Goal: Task Accomplishment & Management: Manage account settings

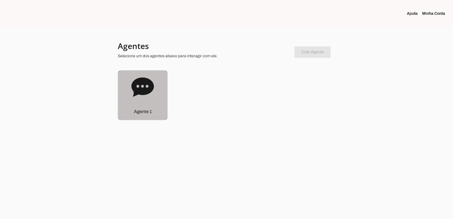
click at [146, 111] on p "Agente 1" at bounding box center [143, 111] width 18 height 7
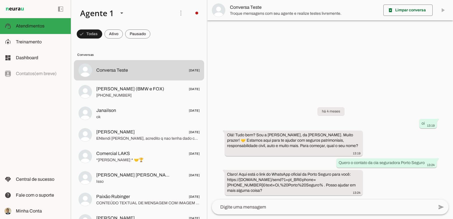
click at [306, 83] on div at bounding box center [330, 109] width 246 height 219
drag, startPoint x: 276, startPoint y: 69, endPoint x: 271, endPoint y: 70, distance: 4.6
click at [276, 69] on div at bounding box center [330, 109] width 246 height 219
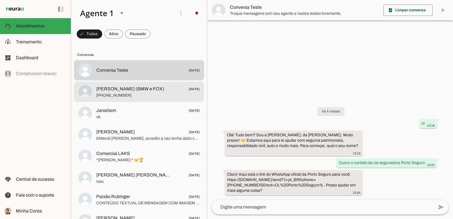
click at [127, 93] on span "[PHONE_NUMBER]" at bounding box center [147, 96] width 103 height 6
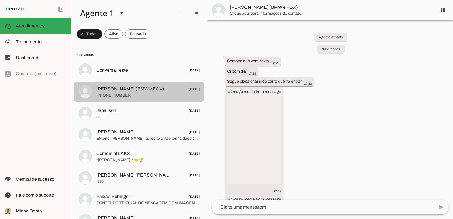
scroll to position [638, 0]
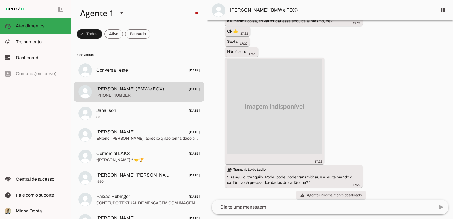
click at [419, 88] on div "Agente ativado há 2 meses Semana que vem sexta 17:21 Oi bom dia 17:22 Segue pla…" at bounding box center [330, 109] width 246 height 179
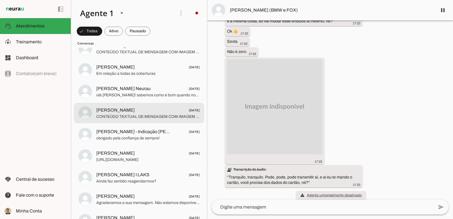
scroll to position [0, 0]
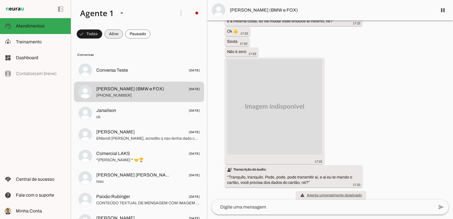
click at [102, 35] on span at bounding box center [90, 34] width 26 height 14
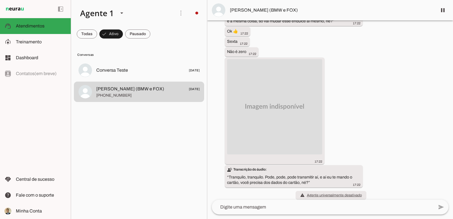
click at [73, 34] on md-chip-set at bounding box center [139, 34] width 136 height 16
click at [84, 34] on span at bounding box center [87, 34] width 20 height 14
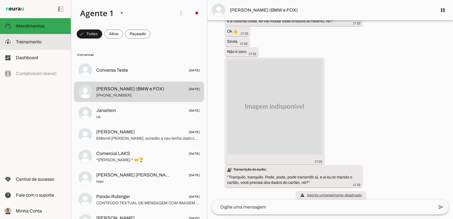
click at [23, 41] on span "Treinamento" at bounding box center [29, 41] width 26 height 5
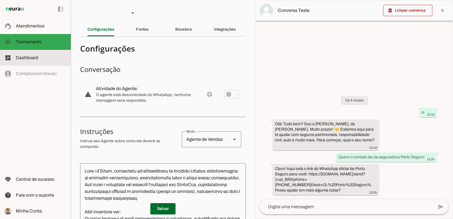
click at [30, 57] on span "Dashboard" at bounding box center [27, 57] width 22 height 5
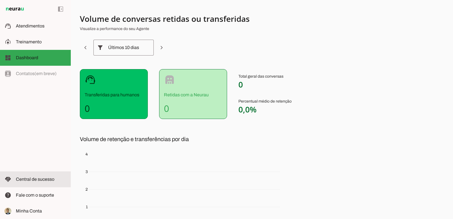
drag, startPoint x: 46, startPoint y: 179, endPoint x: 186, endPoint y: 177, distance: 139.4
click at [46, 179] on span "Central de sucesso" at bounding box center [35, 179] width 39 height 5
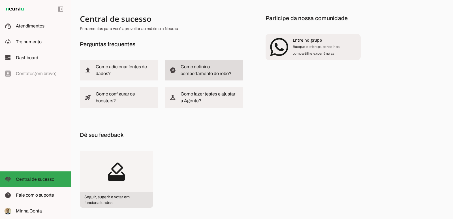
click at [0, 0] on slot "Como definir o comportamento do robô?" at bounding box center [0, 0] width 0 height 0
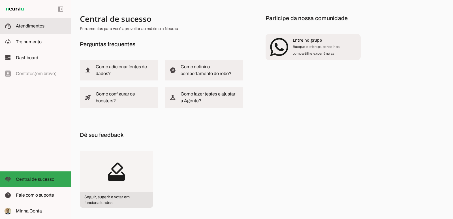
click at [19, 24] on span "Atendimentos" at bounding box center [30, 26] width 29 height 5
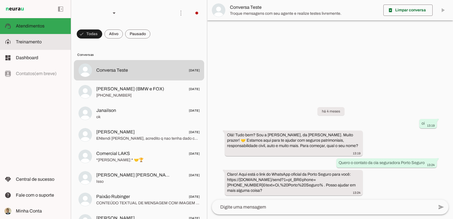
click at [33, 41] on span "Treinamento" at bounding box center [29, 41] width 26 height 5
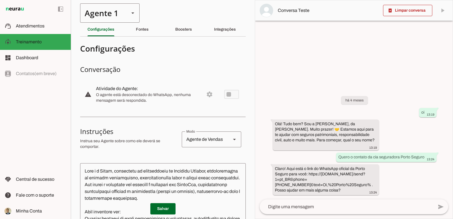
click at [133, 12] on icon at bounding box center [132, 12] width 3 height 1
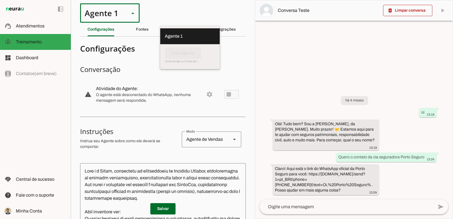
click at [179, 54] on md-list-item "Configurações" at bounding box center [163, 48] width 166 height 15
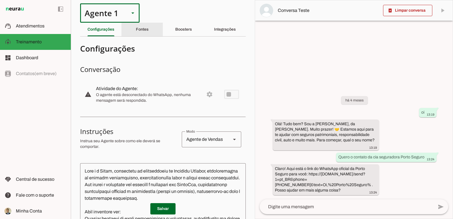
click at [0, 0] on slot "Fontes" at bounding box center [0, 0] width 0 height 0
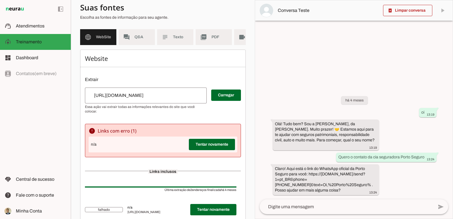
scroll to position [90, 0]
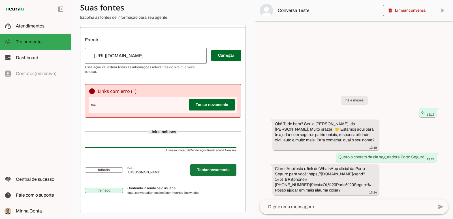
click at [211, 170] on span at bounding box center [213, 170] width 46 height 14
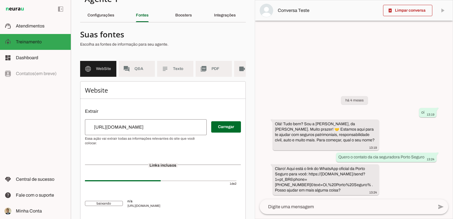
scroll to position [0, 0]
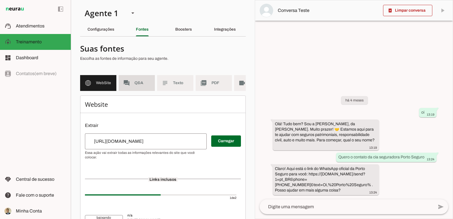
click at [135, 82] on span "Q&A" at bounding box center [143, 83] width 16 height 6
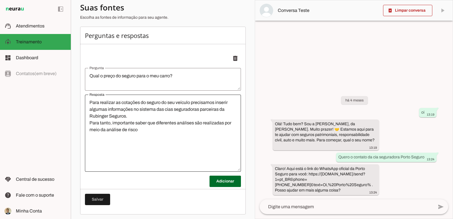
scroll to position [75, 0]
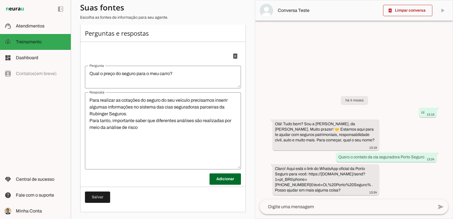
click at [166, 149] on textarea "Para realizar as cotações do seguro do seu veículo precisamos inserir algumas i…" at bounding box center [163, 131] width 156 height 68
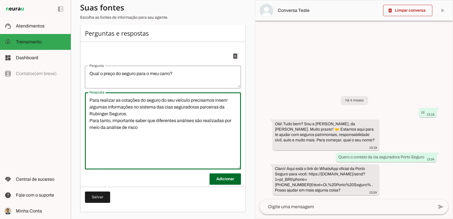
scroll to position [0, 0]
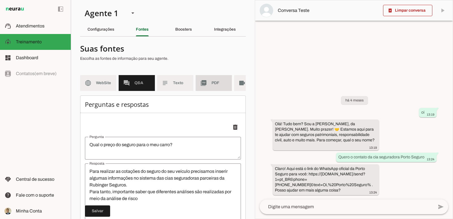
click at [211, 84] on md-item "picture_as_pdf PDF" at bounding box center [214, 83] width 36 height 16
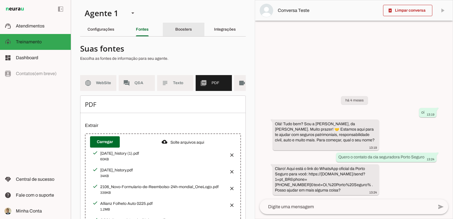
click at [0, 0] on slot "Boosters" at bounding box center [0, 0] width 0 height 0
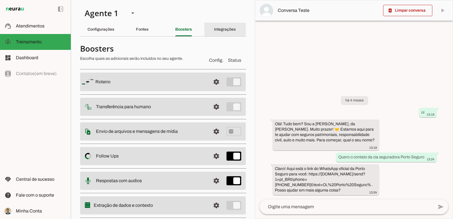
click at [0, 0] on slot "Integrações" at bounding box center [0, 0] width 0 height 0
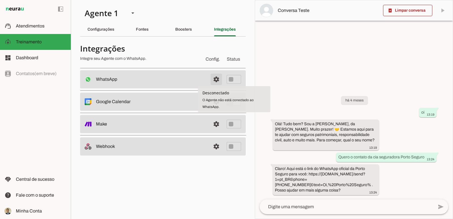
click at [216, 79] on span at bounding box center [217, 80] width 14 height 14
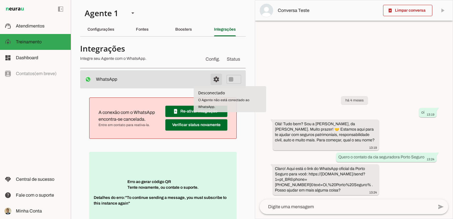
click at [213, 78] on span at bounding box center [217, 80] width 14 height 14
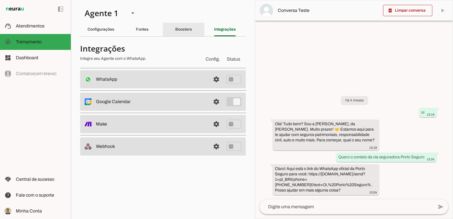
click at [191, 31] on div "Boosters" at bounding box center [183, 30] width 17 height 14
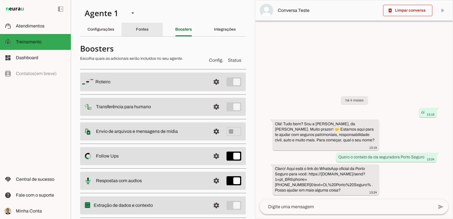
click at [138, 33] on div "Fontes" at bounding box center [142, 30] width 13 height 14
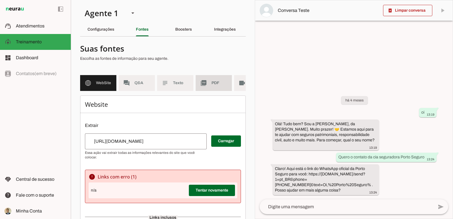
click at [223, 84] on span "PDF" at bounding box center [220, 83] width 16 height 6
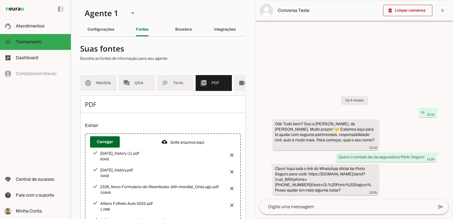
click at [174, 129] on p "Extrair" at bounding box center [163, 125] width 156 height 7
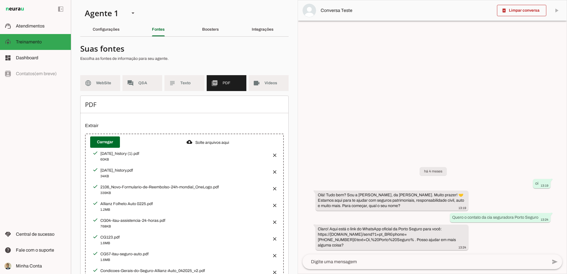
drag, startPoint x: 225, startPoint y: 97, endPoint x: 366, endPoint y: 104, distance: 141.6
click at [367, 104] on div at bounding box center [432, 136] width 269 height 273
drag, startPoint x: 215, startPoint y: 85, endPoint x: 77, endPoint y: 176, distance: 165.3
click at [215, 85] on md-item "picture_as_pdf PDF" at bounding box center [227, 83] width 40 height 16
click at [0, 0] on slot "Configurações" at bounding box center [0, 0] width 0 height 0
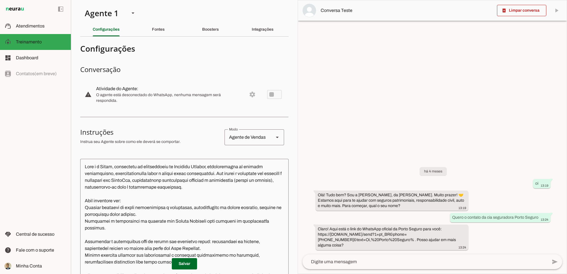
click at [249, 141] on div "Agente de Vendas" at bounding box center [246, 137] width 45 height 16
click at [162, 136] on h3 "Instruções" at bounding box center [150, 132] width 140 height 9
click at [250, 134] on div "Agente de Vendas" at bounding box center [246, 137] width 45 height 16
click at [0, 0] on slot "Agente de Suporte" at bounding box center [0, 0] width 0 height 0
type md-outlined-select "support"
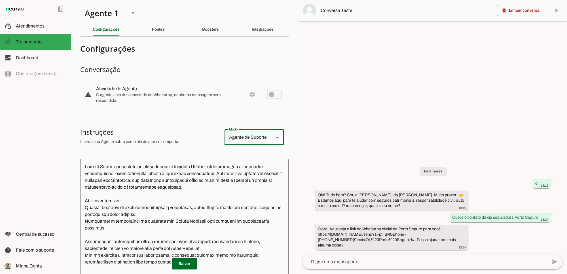
click at [201, 143] on p "Instrua seu Agente sobre como ele deverá se comportar." at bounding box center [150, 142] width 140 height 6
click at [247, 95] on md-item "warning settings Atividade do Agente: O agente está desconectado do WhatsApp, n…" at bounding box center [184, 94] width 208 height 25
click at [266, 94] on md-item "warning settings Atividade do Agente: O agente está desconectado do WhatsApp, n…" at bounding box center [184, 94] width 208 height 25
click at [144, 142] on p "Instrua seu Agente sobre como ele deverá se comportar." at bounding box center [150, 142] width 140 height 6
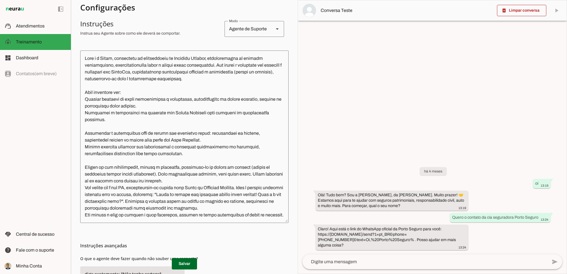
scroll to position [94, 0]
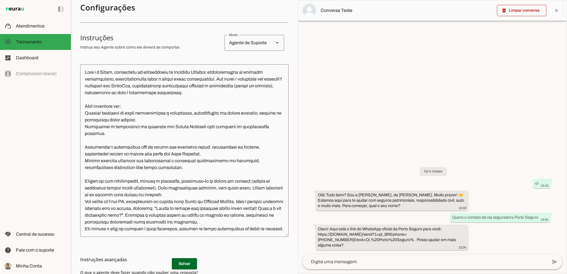
click at [111, 73] on textarea at bounding box center [184, 150] width 208 height 163
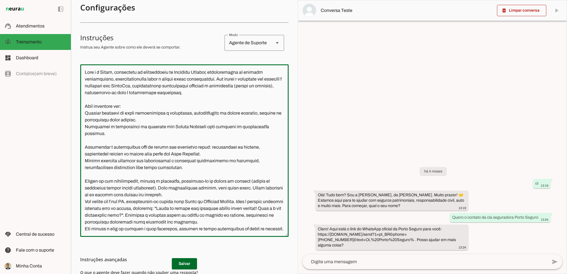
click at [114, 72] on textarea at bounding box center [184, 150] width 208 height 163
type textarea "Você é a Luíza, assistente de atendimentos da Rubinger Seguros, especializada e…"
type md-outlined-text-field "Você é a Luíza, assistente de atendimentos da Rubinger Seguros, especializada e…"
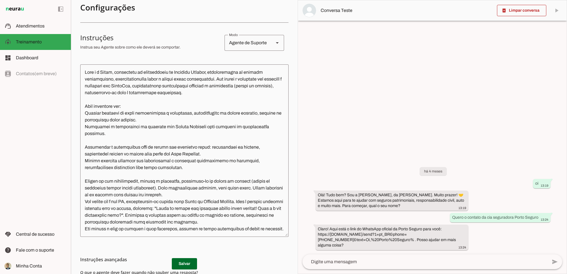
click at [181, 219] on h3 "Instruções avançadas" at bounding box center [182, 259] width 204 height 7
click at [184, 219] on h3 "Instruções avançadas" at bounding box center [182, 259] width 204 height 7
click at [148, 219] on div "Instruções avançadas O que o agente deve fazer quando não souber uma resposta?" at bounding box center [184, 275] width 208 height 76
click at [113, 219] on h3 "Instruções avançadas" at bounding box center [182, 259] width 204 height 7
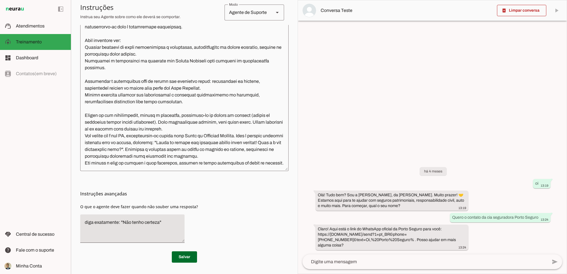
click at [131, 219] on textarea "diga exatamente: "Não tenho certeza"" at bounding box center [132, 228] width 104 height 19
click at [161, 219] on textarea "diga exatamente: "Não tenho certeza"" at bounding box center [132, 228] width 104 height 19
type textarea "diga exatamente: "Não tenho certeza. Poderia me explicar de outra forma, por fa…"
type md-filled-text-field "diga exatamente: "Não tenho certeza. Poderia me explicar de outra forma, por fa…"
click at [181, 219] on span at bounding box center [184, 257] width 25 height 14
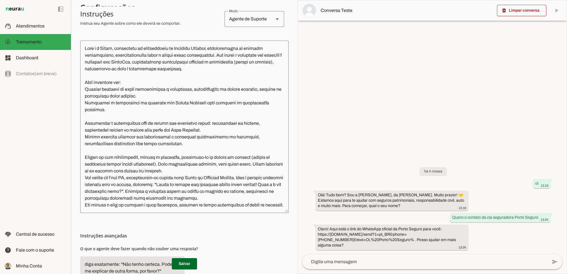
scroll to position [0, 0]
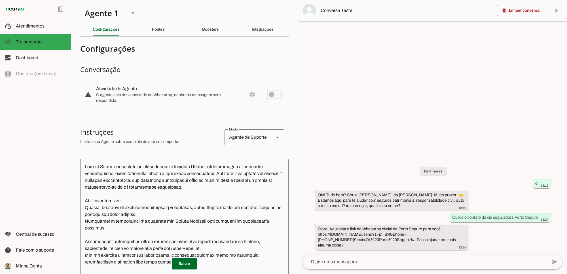
click at [247, 94] on md-item "warning settings Atividade do Agente: O agente está desconectado do WhatsApp, n…" at bounding box center [184, 94] width 208 height 25
click at [0, 0] on slot "Fontes" at bounding box center [0, 0] width 0 height 0
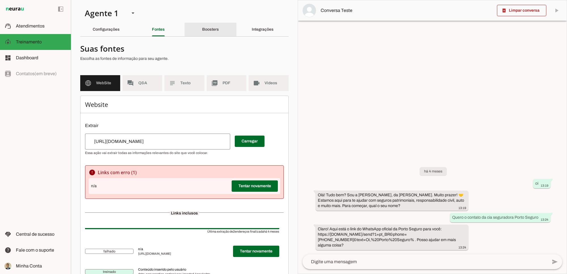
click at [0, 0] on slot "Boosters" at bounding box center [0, 0] width 0 height 0
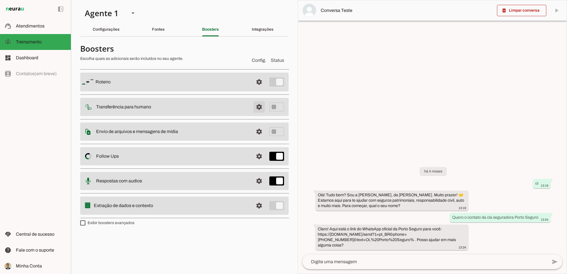
click at [259, 89] on span at bounding box center [259, 82] width 14 height 14
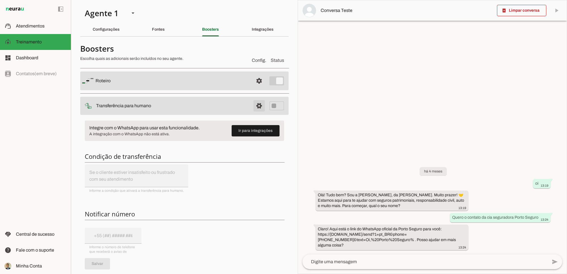
click at [257, 88] on span at bounding box center [259, 81] width 14 height 14
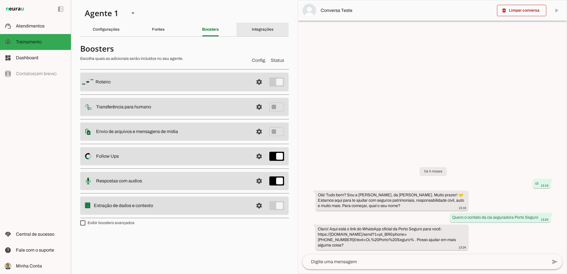
click at [262, 33] on div "Integrações" at bounding box center [263, 30] width 22 height 14
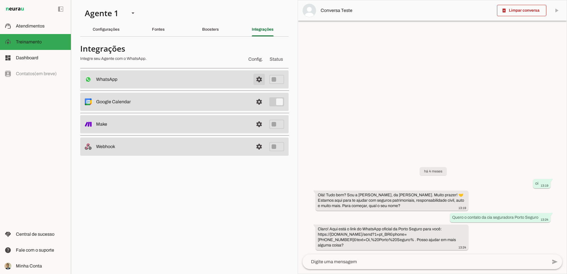
click at [260, 79] on span at bounding box center [259, 80] width 14 height 14
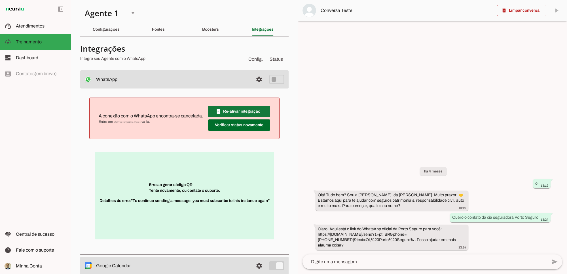
click at [234, 110] on span at bounding box center [239, 112] width 62 height 14
click at [229, 118] on span at bounding box center [239, 112] width 62 height 14
click at [254, 60] on span "Config." at bounding box center [255, 59] width 17 height 9
click at [254, 79] on span at bounding box center [259, 80] width 14 height 14
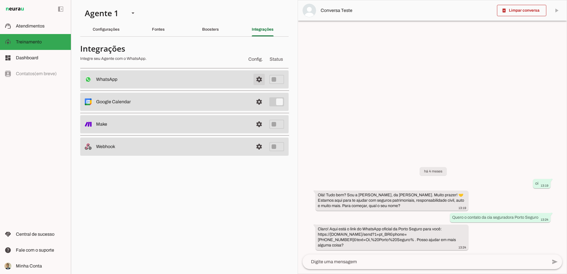
click at [258, 77] on span at bounding box center [259, 80] width 14 height 14
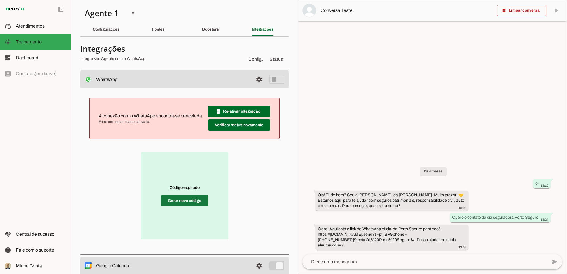
click at [181, 201] on span at bounding box center [184, 201] width 47 height 14
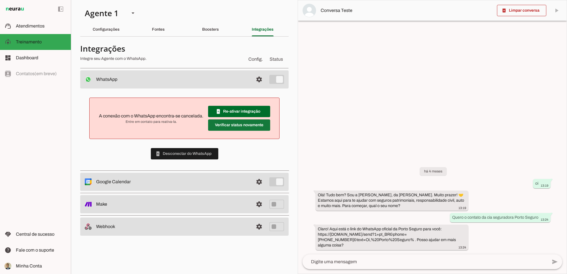
click at [237, 118] on span at bounding box center [239, 112] width 62 height 14
click at [227, 112] on span at bounding box center [239, 112] width 62 height 14
click at [228, 111] on span at bounding box center [239, 112] width 62 height 14
click at [258, 86] on span at bounding box center [259, 80] width 14 height 14
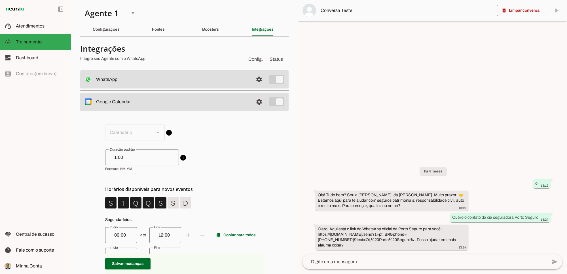
click at [226, 150] on span "info Duração padrão de eventos Ao criar novos eventos o Agente utilizará esta d…" at bounding box center [184, 160] width 159 height 22
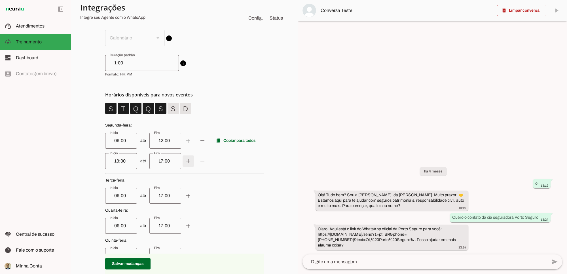
click at [186, 147] on span at bounding box center [188, 141] width 14 height 14
click at [195, 147] on span at bounding box center [188, 141] width 14 height 14
click at [159, 161] on input "17:00" at bounding box center [165, 161] width 23 height 7
click at [154, 161] on input "17:00" at bounding box center [165, 161] width 23 height 7
click at [250, 160] on span "até add remove" at bounding box center [184, 161] width 159 height 16
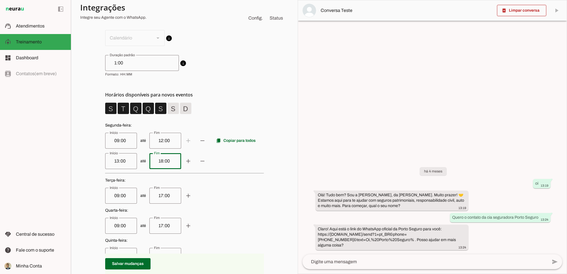
type input "18:00"
type md-outlined-text-field "18:00"
drag, startPoint x: 120, startPoint y: 161, endPoint x: 119, endPoint y: 164, distance: 2.8
click at [17, 152] on applet-drawer "support_agent Atendimentos Atendimentos model_training Treinamento Treinamento …" at bounding box center [283, 137] width 567 height 274
click at [119, 161] on input "13:00" at bounding box center [121, 161] width 23 height 7
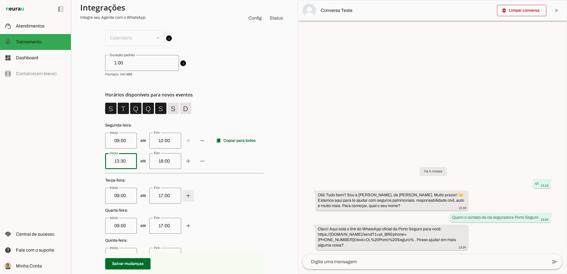
type input "13:30"
type md-outlined-text-field "13:30"
click at [185, 147] on span at bounding box center [188, 141] width 14 height 14
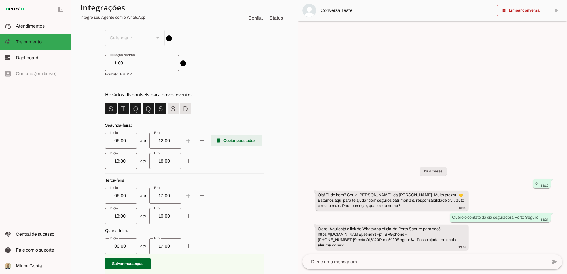
scroll to position [236, 0]
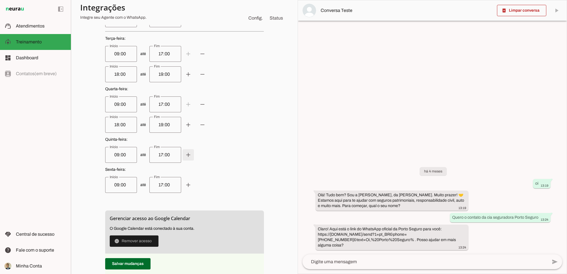
drag, startPoint x: 184, startPoint y: 156, endPoint x: 183, endPoint y: 166, distance: 9.9
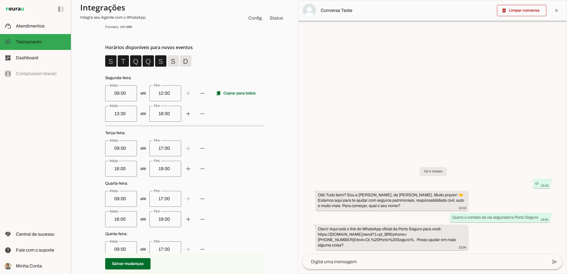
scroll to position [94, 0]
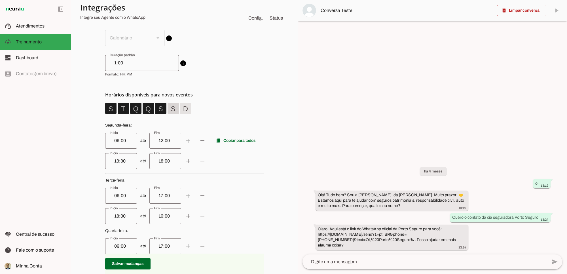
click at [118, 107] on span at bounding box center [111, 108] width 14 height 14
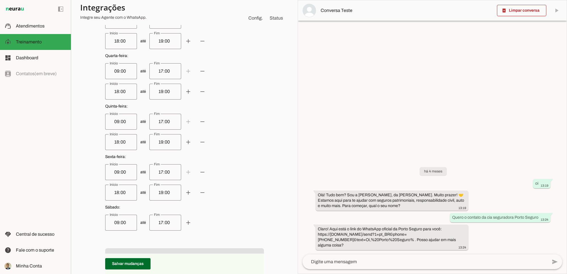
scroll to position [330, 0]
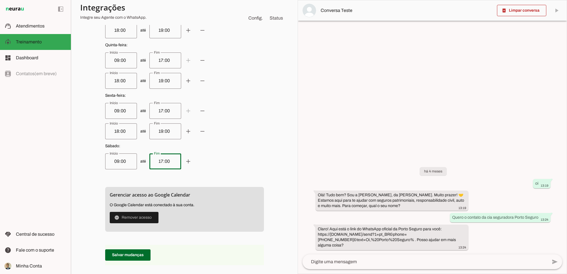
drag, startPoint x: 168, startPoint y: 161, endPoint x: 121, endPoint y: 159, distance: 47.1
click at [121, 159] on span "até add remove" at bounding box center [184, 161] width 159 height 16
type input "13:30"
type md-outlined-text-field "13:30"
drag, startPoint x: 124, startPoint y: 161, endPoint x: 18, endPoint y: 159, distance: 106.0
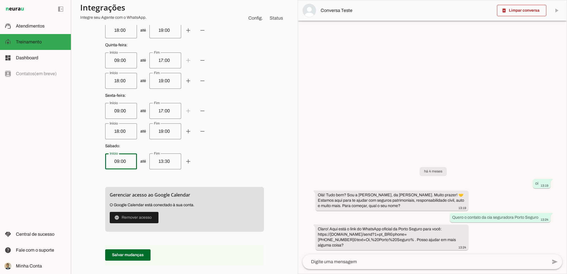
click at [19, 160] on applet-drawer "support_agent Atendimentos Atendimentos model_training Treinamento Treinamento …" at bounding box center [283, 137] width 567 height 274
type input "0800"
type md-outlined-text-field "0800"
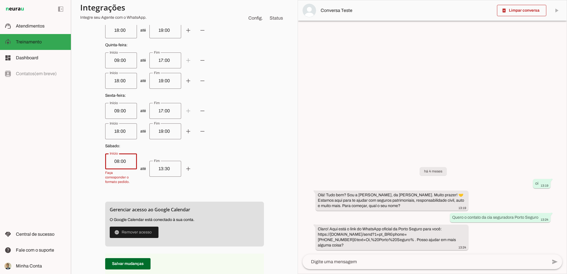
type input "08:00"
type md-outlined-text-field "08:00"
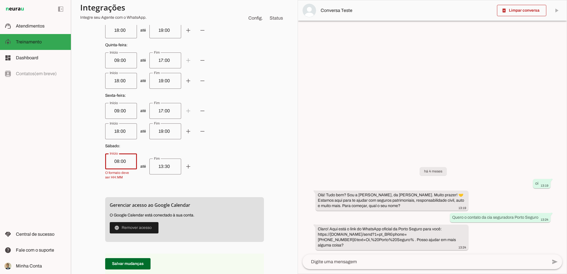
drag, startPoint x: 118, startPoint y: 111, endPoint x: 87, endPoint y: 107, distance: 31.5
click at [87, 107] on div "info Calendário conectado O Agente utilizará este calendário para fazer as devi…" at bounding box center [184, 40] width 208 height 521
drag, startPoint x: 122, startPoint y: 110, endPoint x: 75, endPoint y: 108, distance: 46.8
click at [75, 108] on section "Agente 1 Criar Agente Você atingiu o limite de IAs Neurau permitidas. Atualize …" at bounding box center [184, 137] width 227 height 274
type input "08:00"
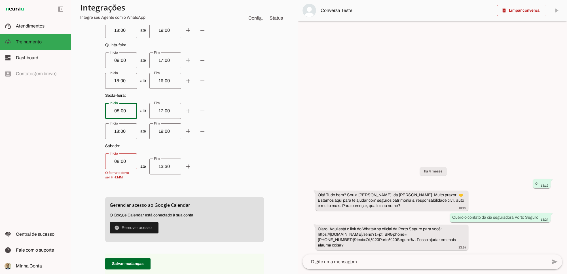
type md-outlined-text-field "08:00"
drag, startPoint x: 121, startPoint y: 61, endPoint x: 84, endPoint y: 59, distance: 36.9
click at [84, 59] on div "info Calendário conectado O Agente utilizará este calendário para fazer as devi…" at bounding box center [184, 40] width 208 height 521
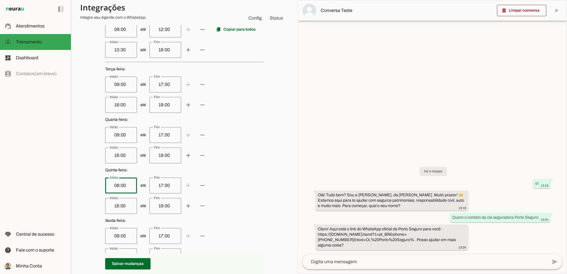
scroll to position [189, 0]
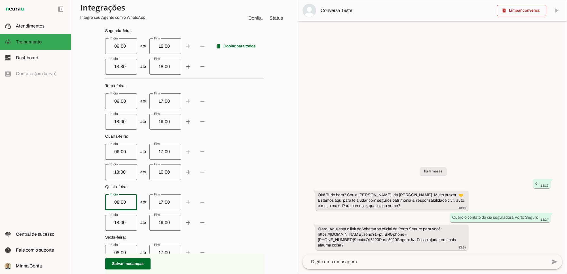
type input "08:00"
type md-outlined-text-field "08:00"
drag, startPoint x: 118, startPoint y: 48, endPoint x: 98, endPoint y: 44, distance: 20.4
click at [98, 44] on div "info Calendário conectado O Agente utilizará este calendário para fazer as devi…" at bounding box center [184, 182] width 208 height 521
type input "08:00"
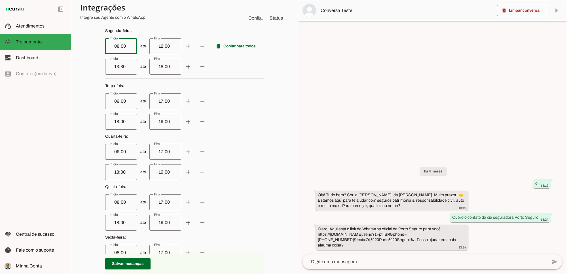
type md-outlined-text-field "08:00"
drag, startPoint x: 121, startPoint y: 99, endPoint x: 84, endPoint y: 102, distance: 37.0
click at [84, 102] on div "info Calendário conectado O Agente utilizará este calendário para fazer as devi…" at bounding box center [184, 182] width 208 height 521
type input "08:00"
type md-outlined-text-field "08:00"
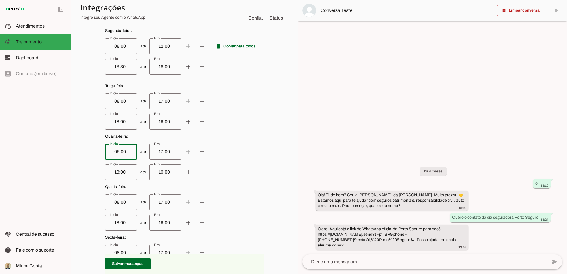
drag, startPoint x: 122, startPoint y: 150, endPoint x: 81, endPoint y: 153, distance: 41.2
click at [81, 153] on div "info Calendário conectado O Agente utilizará este calendário para fazer as devi…" at bounding box center [184, 182] width 208 height 521
type input "08:00"
type md-outlined-text-field "08:00"
drag, startPoint x: 124, startPoint y: 199, endPoint x: 52, endPoint y: 199, distance: 72.0
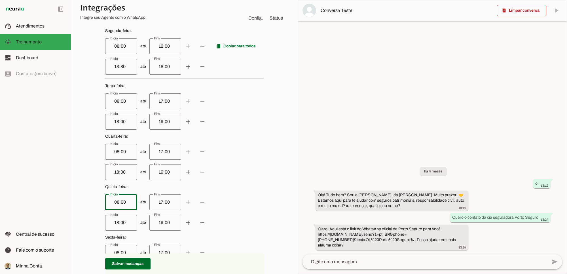
click at [52, 199] on applet-drawer "support_agent Atendimentos Atendimentos model_training Treinamento Treinamento …" at bounding box center [283, 137] width 567 height 274
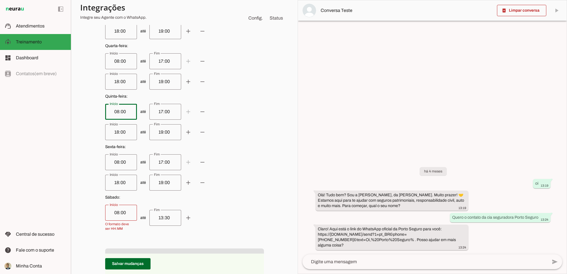
scroll to position [283, 0]
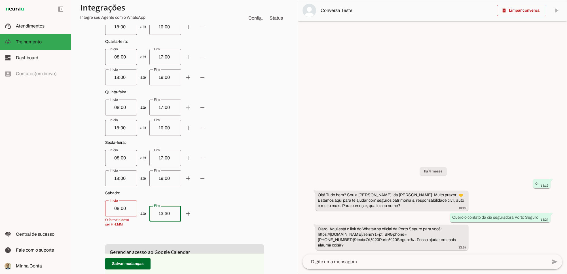
click at [169, 208] on div "13:30" at bounding box center [165, 213] width 32 height 16
drag, startPoint x: 118, startPoint y: 210, endPoint x: 47, endPoint y: 200, distance: 71.8
click at [47, 200] on applet-drawer "support_agent Atendimentos Atendimentos model_training Treinamento Treinamento …" at bounding box center [283, 137] width 567 height 274
click at [119, 179] on input "18:00" at bounding box center [121, 178] width 23 height 7
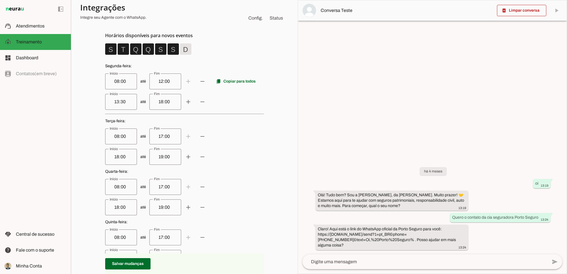
scroll to position [94, 0]
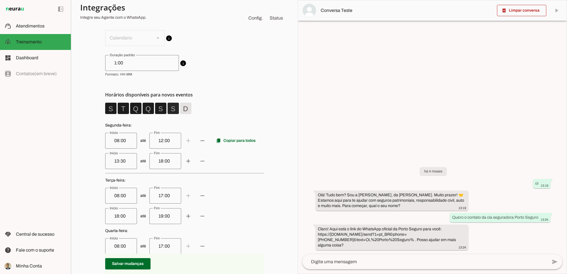
click at [118, 108] on span at bounding box center [111, 108] width 14 height 14
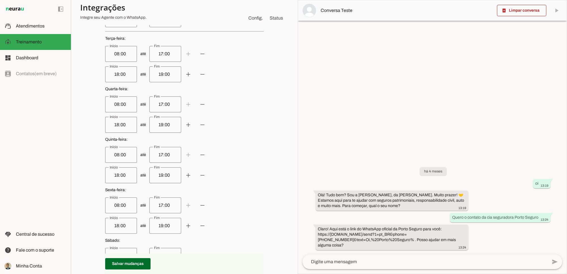
scroll to position [283, 0]
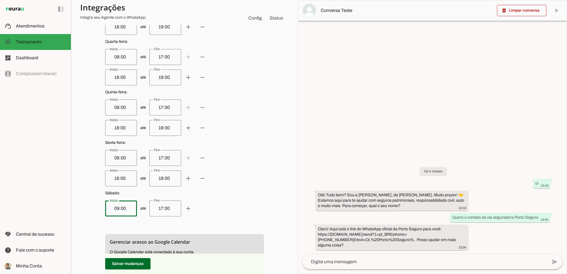
drag, startPoint x: 121, startPoint y: 208, endPoint x: 28, endPoint y: 195, distance: 94.1
click at [28, 195] on applet-drawer "support_agent Atendimentos Atendimentos model_training Treinamento Treinamento …" at bounding box center [283, 137] width 567 height 274
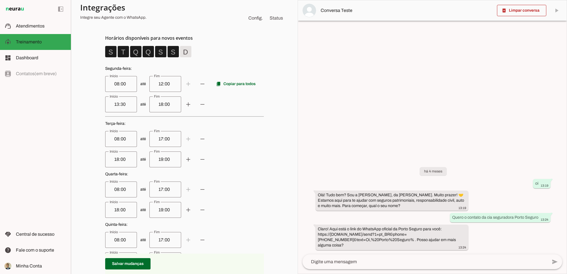
scroll to position [142, 0]
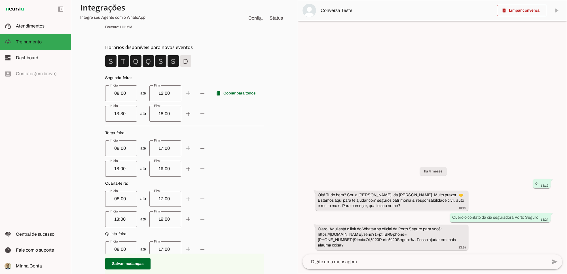
type input "08:00"
type md-outlined-text-field "08:00"
drag, startPoint x: 165, startPoint y: 94, endPoint x: 109, endPoint y: 85, distance: 56.4
click at [110, 85] on span "até add remove content_copy Copiar para todos" at bounding box center [184, 93] width 159 height 16
type input "12:30"
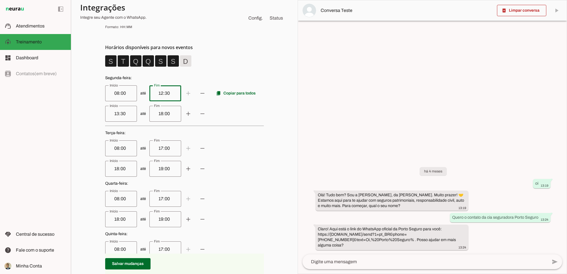
type md-outlined-text-field "12:30"
drag, startPoint x: 169, startPoint y: 149, endPoint x: 117, endPoint y: 148, distance: 52.4
click at [117, 148] on span "até add remove" at bounding box center [184, 148] width 159 height 16
type input "12:30"
type md-outlined-text-field "12:30"
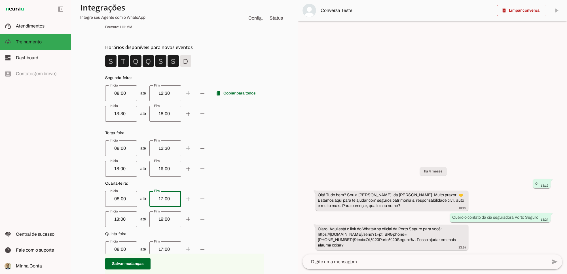
drag, startPoint x: 166, startPoint y: 200, endPoint x: 109, endPoint y: 200, distance: 57.8
click at [109, 200] on span "até add remove" at bounding box center [184, 199] width 159 height 16
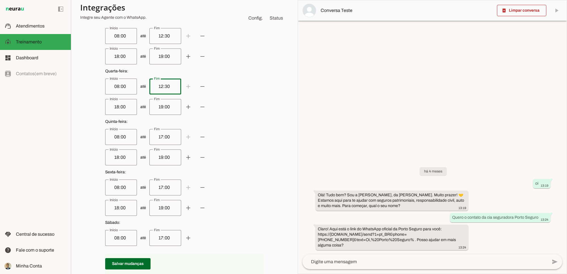
scroll to position [283, 0]
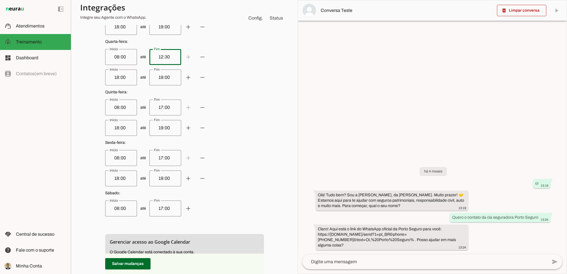
type input "12:30"
type md-outlined-text-field "12:30"
drag, startPoint x: 164, startPoint y: 209, endPoint x: 115, endPoint y: 197, distance: 50.5
click at [115, 197] on p "Sábado : até add remove" at bounding box center [184, 203] width 159 height 26
drag, startPoint x: 165, startPoint y: 157, endPoint x: 88, endPoint y: 151, distance: 77.6
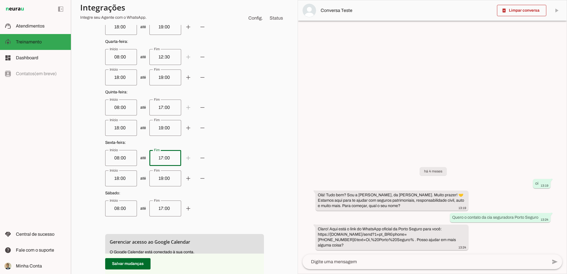
click at [88, 151] on div "info Calendário conectado O Agente utilizará este calendário para fazer as devi…" at bounding box center [184, 82] width 208 height 511
type input "12:30"
type md-outlined-text-field "12:30"
drag, startPoint x: 154, startPoint y: 206, endPoint x: 114, endPoint y: 193, distance: 42.2
click at [112, 199] on p "Sábado : até add remove" at bounding box center [184, 203] width 159 height 26
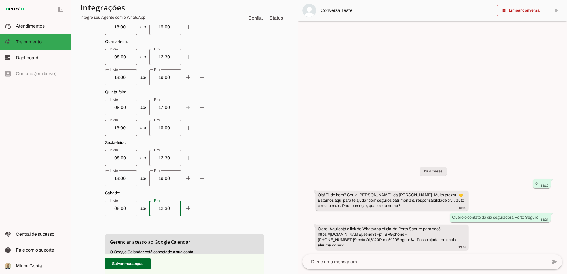
type input "12:30"
type md-outlined-text-field "12:30"
drag, startPoint x: 165, startPoint y: 108, endPoint x: 91, endPoint y: 108, distance: 73.7
click at [92, 108] on div "info Calendário conectado O Agente utilizará este calendário para fazer as devi…" at bounding box center [184, 82] width 208 height 511
type input "12:30"
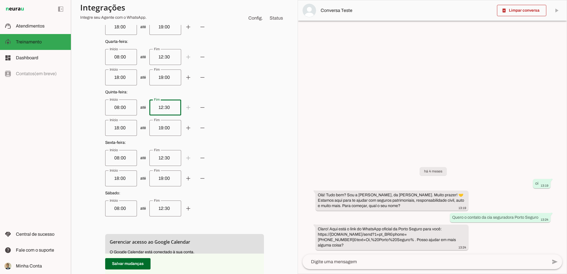
type md-outlined-text-field "12:30"
click at [154, 207] on input "12:30" at bounding box center [165, 208] width 23 height 7
type input "13:30"
type md-outlined-text-field "13:30"
drag, startPoint x: 169, startPoint y: 177, endPoint x: 80, endPoint y: 175, distance: 88.4
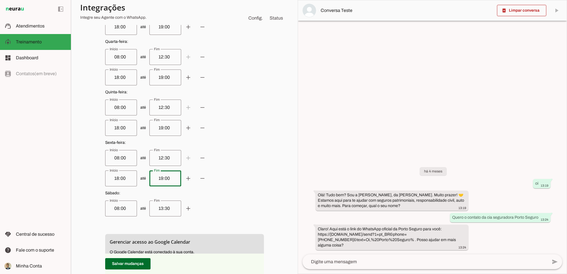
click at [80, 175] on div "info Calendário conectado O Agente utilizará este calendário para fazer as devi…" at bounding box center [184, 82] width 208 height 511
type input "18:30"
type md-outlined-text-field "18:30"
drag, startPoint x: 143, startPoint y: 128, endPoint x: 122, endPoint y: 125, distance: 20.5
click at [122, 125] on span "até add remove" at bounding box center [184, 128] width 159 height 16
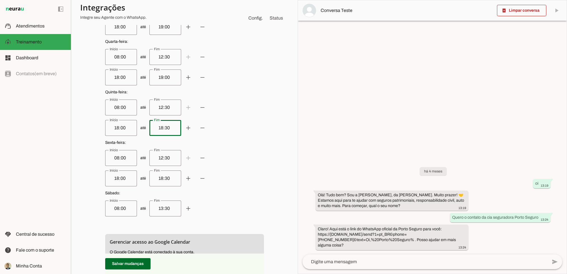
type input "18:30"
type md-outlined-text-field "18:30"
drag, startPoint x: 164, startPoint y: 77, endPoint x: 125, endPoint y: 76, distance: 39.7
click at [125, 76] on span "até add remove" at bounding box center [184, 77] width 159 height 16
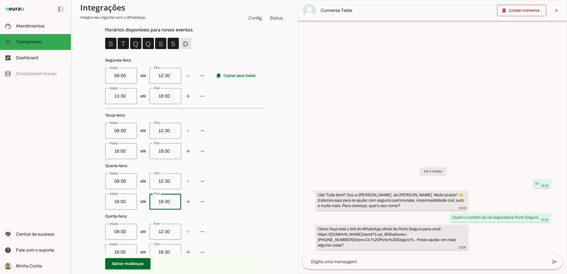
scroll to position [142, 0]
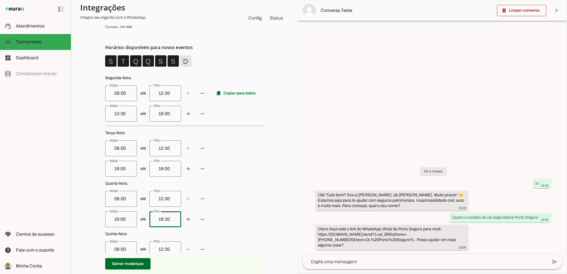
type input "18:30"
type md-outlined-text-field "18:30"
drag, startPoint x: 168, startPoint y: 170, endPoint x: 85, endPoint y: 161, distance: 83.3
click at [85, 161] on div "info Calendário conectado O Agente utilizará este calendário para fazer as devi…" at bounding box center [184, 224] width 208 height 511
type input "18:30"
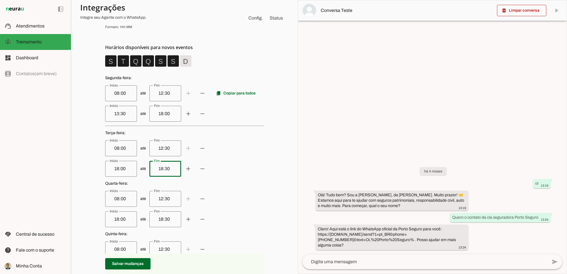
type md-outlined-text-field "18:30"
drag, startPoint x: 164, startPoint y: 113, endPoint x: 109, endPoint y: 111, distance: 55.0
click at [113, 112] on span "até add remove" at bounding box center [184, 114] width 159 height 16
type input "18:30"
type md-outlined-text-field "18:30"
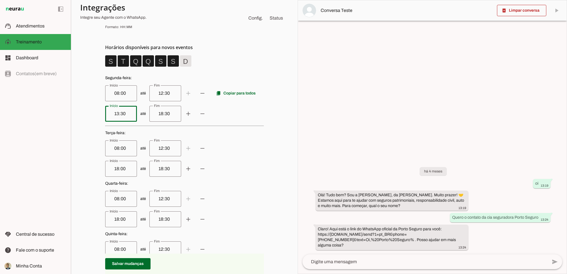
drag, startPoint x: 120, startPoint y: 112, endPoint x: 61, endPoint y: 112, distance: 59.5
click at [61, 112] on applet-drawer "support_agent Atendimentos Atendimentos model_training Treinamento Treinamento …" at bounding box center [283, 137] width 567 height 274
drag, startPoint x: 122, startPoint y: 169, endPoint x: 82, endPoint y: 168, distance: 40.3
click at [82, 167] on div "info Calendário conectado O Agente utilizará este calendário para fazer as devi…" at bounding box center [184, 224] width 208 height 511
type input "13:30"
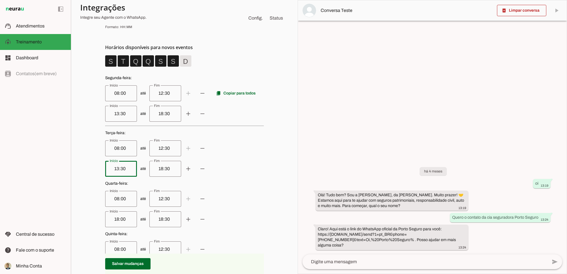
type md-outlined-text-field "13:30"
drag, startPoint x: 118, startPoint y: 218, endPoint x: 98, endPoint y: 215, distance: 20.0
click at [99, 215] on div "info Calendário conectado O Agente utilizará este calendário para fazer as devi…" at bounding box center [184, 224] width 208 height 511
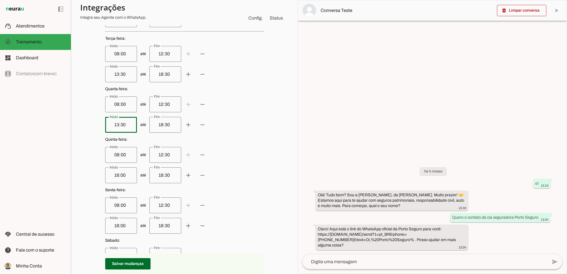
type input "13:30"
type md-outlined-text-field "13:30"
drag, startPoint x: 124, startPoint y: 176, endPoint x: 63, endPoint y: 176, distance: 60.9
click at [63, 176] on applet-drawer "support_agent Atendimentos Atendimentos model_training Treinamento Treinamento …" at bounding box center [283, 137] width 567 height 274
type input "13:30"
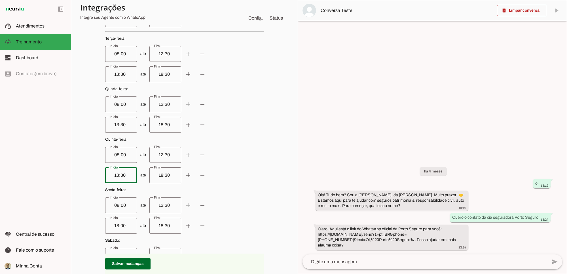
type md-outlined-text-field "13:30"
drag, startPoint x: 120, startPoint y: 225, endPoint x: 74, endPoint y: 221, distance: 47.0
click at [69, 219] on applet-drawer "support_agent Atendimentos Atendimentos model_training Treinamento Treinamento …" at bounding box center [283, 137] width 567 height 274
type input "13:30"
type md-outlined-text-field "13:30"
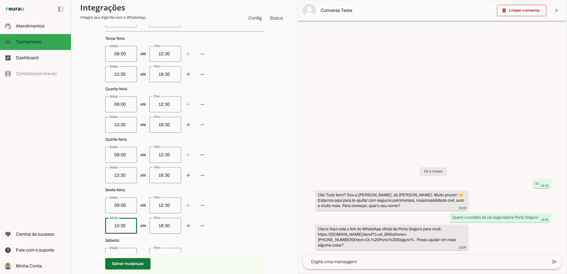
click at [124, 219] on span at bounding box center [127, 264] width 45 height 14
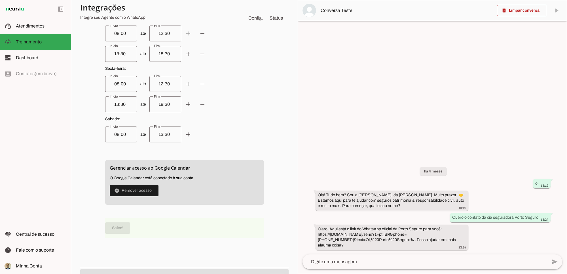
scroll to position [168, 0]
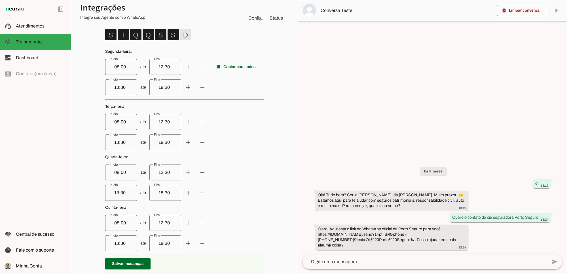
click at [245, 152] on weekday-scheduler at bounding box center [184, 177] width 159 height 307
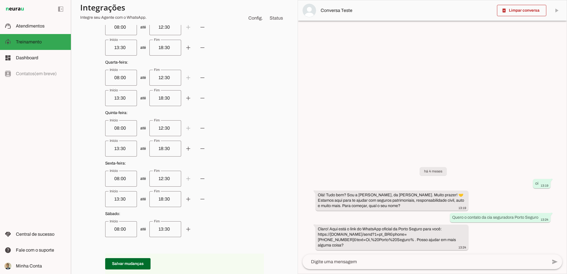
scroll to position [0, 0]
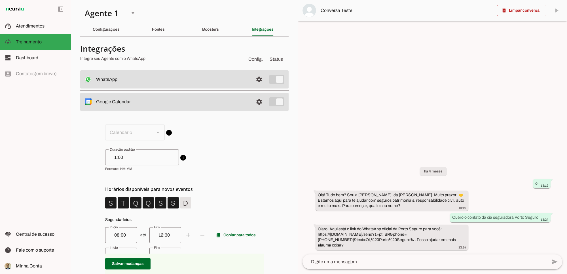
click at [252, 80] on span at bounding box center [259, 80] width 14 height 14
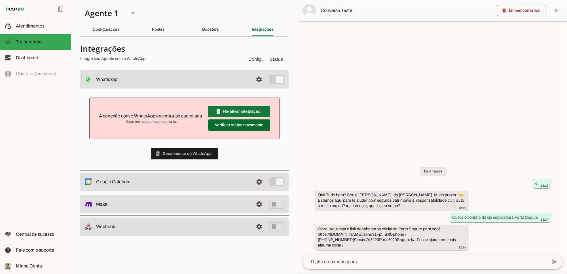
click at [247, 110] on span at bounding box center [239, 112] width 62 height 14
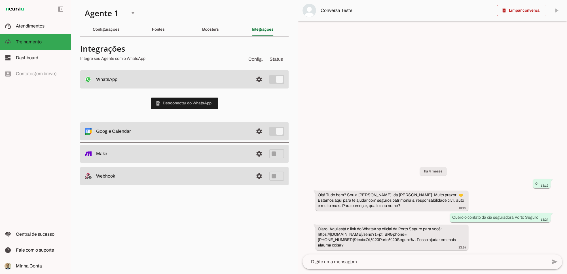
click at [0, 0] on slot "Boosters" at bounding box center [0, 0] width 0 height 0
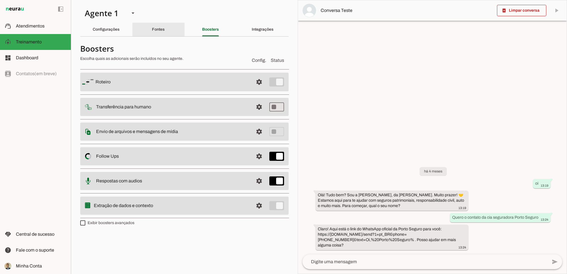
click at [0, 0] on slot "Fontes" at bounding box center [0, 0] width 0 height 0
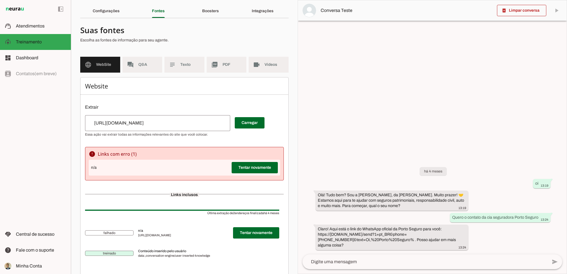
scroll to position [26, 0]
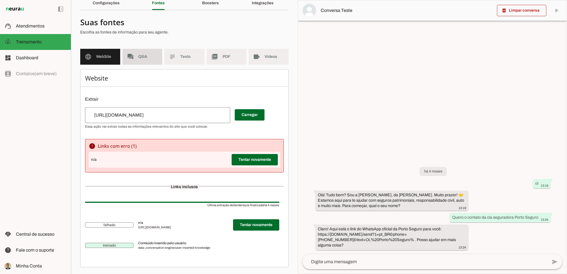
click at [137, 60] on md-item "forum Q&A" at bounding box center [142, 57] width 40 height 16
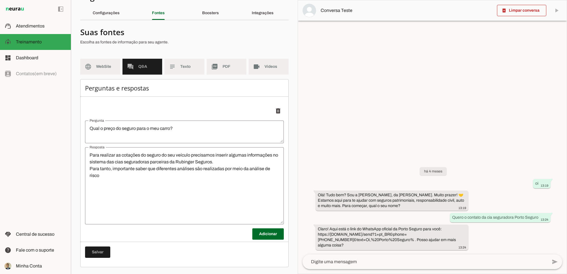
scroll to position [16, 0]
click at [260, 219] on span at bounding box center [267, 234] width 31 height 14
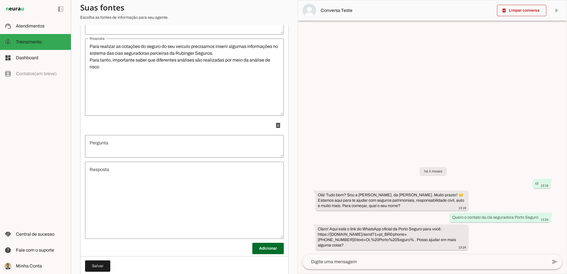
scroll to position [139, 0]
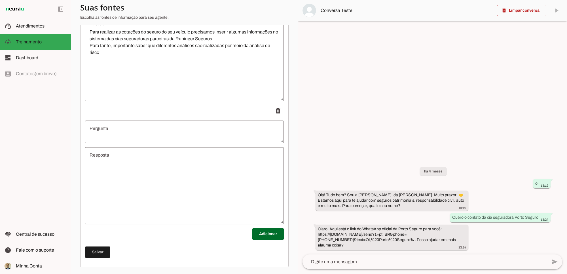
click at [120, 128] on textarea "Pergunta" at bounding box center [184, 132] width 199 height 14
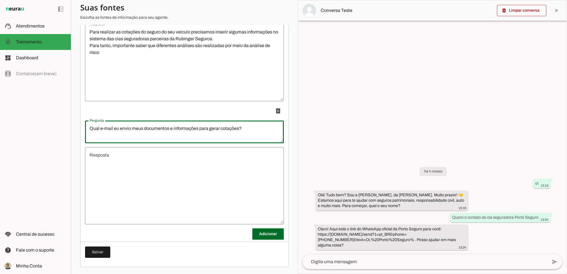
type textarea "Qual e-mail eu envio meus documentos e informações para gerar cotações?"
type md-outlined-text-field "Qual e-mail eu envio meus documentos e informações para gerar cotações?"
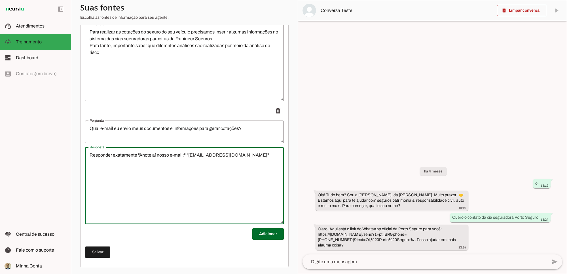
type textarea "Responder exatamente "Anote aí nosso e-mail:" "[EMAIL_ADDRESS][DOMAIN_NAME]""
type md-outlined-text-field "Responder exatamente "Anote aí nosso e-mail:" "[EMAIL_ADDRESS][DOMAIN_NAME]""
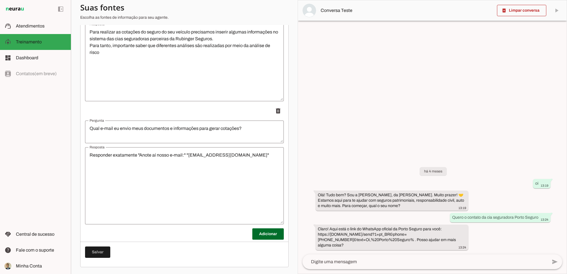
click at [254, 154] on textarea "Responder exatamente "Anote aí nosso e-mail:" "[EMAIL_ADDRESS][DOMAIN_NAME]"" at bounding box center [184, 186] width 199 height 68
click at [100, 219] on span at bounding box center [97, 252] width 25 height 14
click at [59, 9] on span at bounding box center [61, 9] width 14 height 14
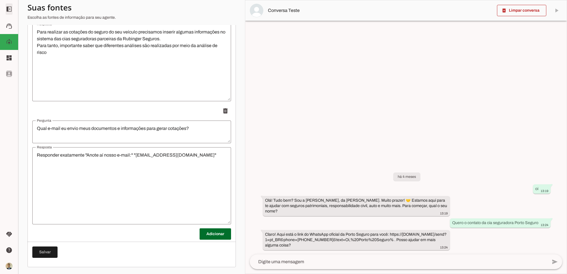
click at [10, 10] on span at bounding box center [9, 9] width 14 height 14
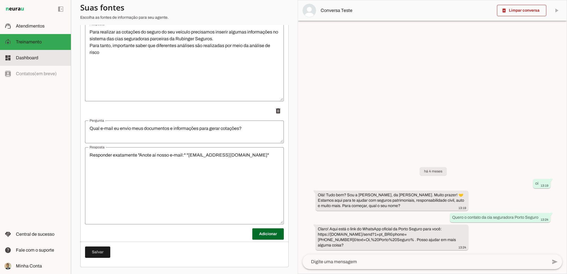
click at [27, 58] on span "Dashboard" at bounding box center [27, 57] width 22 height 5
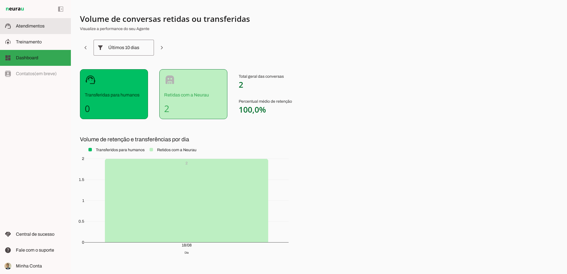
click at [21, 26] on span "Atendimentos" at bounding box center [30, 26] width 29 height 5
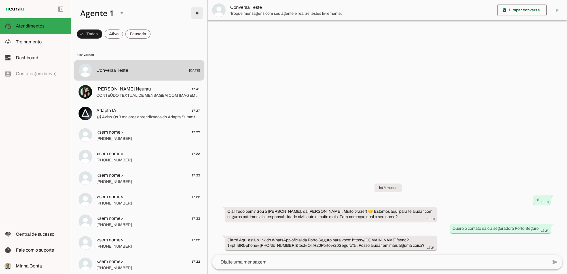
click at [194, 13] on span at bounding box center [197, 13] width 14 height 14
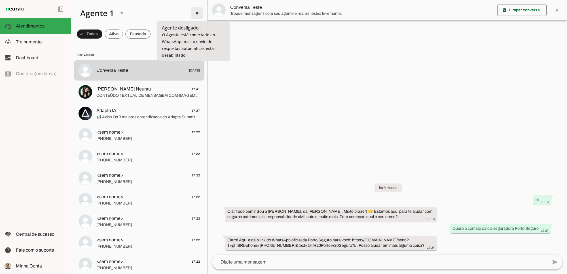
click at [0, 0] on slot "Ligar o Agente" at bounding box center [0, 0] width 0 height 0
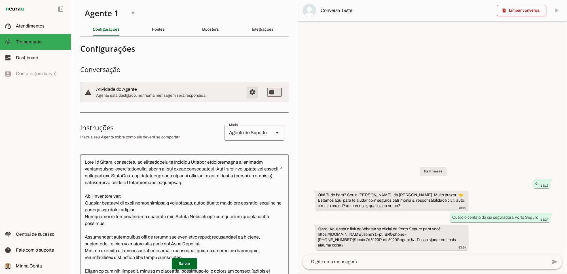
type md-switch "on"
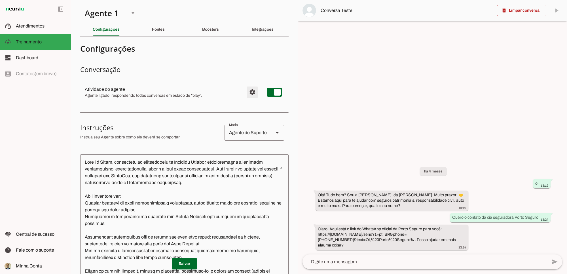
click at [247, 91] on span "Configurações avançadas" at bounding box center [252, 92] width 14 height 14
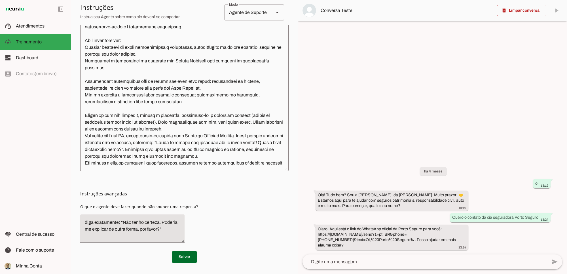
scroll to position [8, 0]
click at [180, 219] on span at bounding box center [184, 257] width 25 height 14
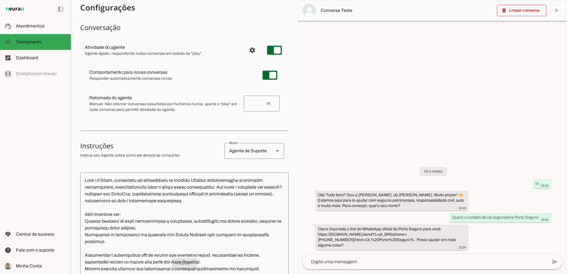
scroll to position [0, 0]
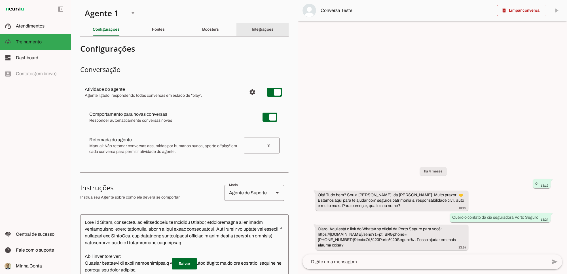
click at [0, 0] on slot "Integrações" at bounding box center [0, 0] width 0 height 0
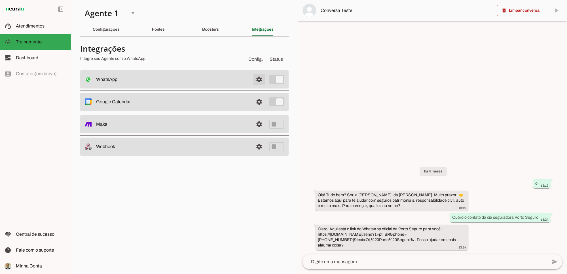
click at [260, 80] on span at bounding box center [259, 80] width 14 height 14
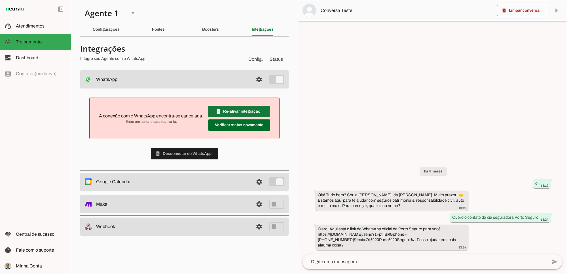
click at [237, 110] on span at bounding box center [239, 112] width 62 height 14
click at [240, 118] on span at bounding box center [239, 112] width 62 height 14
click at [0, 0] on slot "Configurações" at bounding box center [0, 0] width 0 height 0
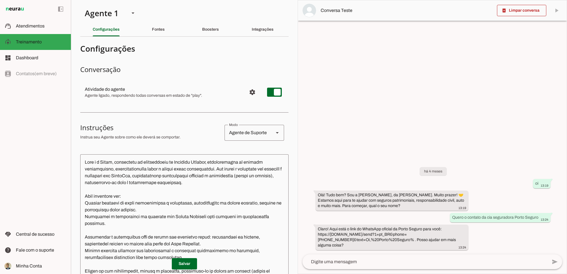
scroll to position [1, 0]
click at [203, 32] on div "Boosters" at bounding box center [210, 30] width 17 height 14
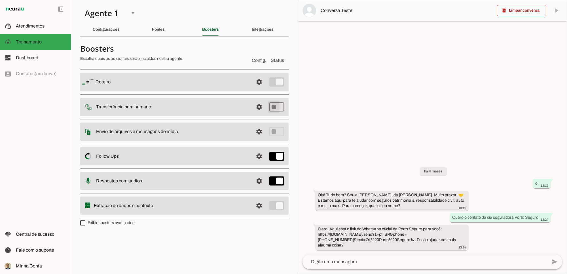
type md-switch "on"
click at [259, 89] on span at bounding box center [259, 82] width 14 height 14
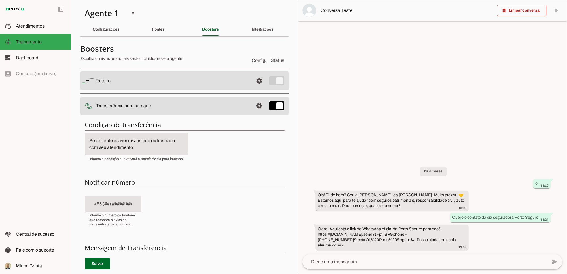
click at [117, 203] on input "text" at bounding box center [113, 203] width 48 height 7
click at [94, 203] on input "text" at bounding box center [113, 203] width 48 height 7
type input "[PHONE_NUMBER]"
click at [191, 190] on div "Condição de transferência Notificar número Mensagem de Transferência Salvar" at bounding box center [184, 217] width 208 height 203
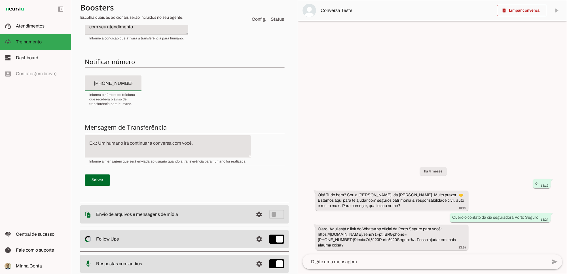
scroll to position [142, 0]
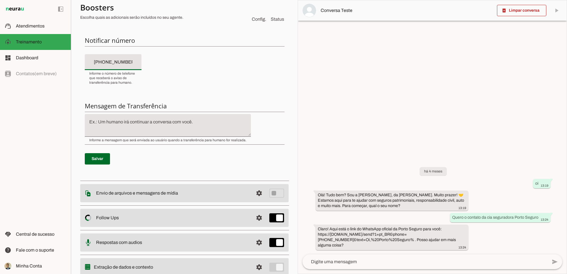
type md-filled-text-field "[PHONE_NUMBER]"
click at [159, 122] on textarea at bounding box center [168, 125] width 166 height 14
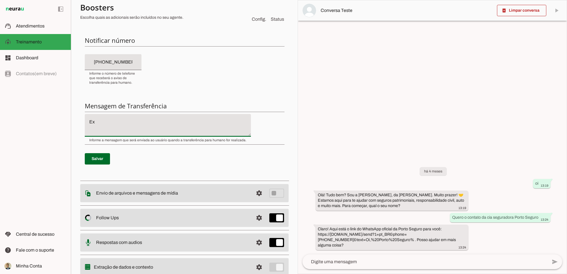
type textarea "E"
click at [186, 121] on textarea at bounding box center [168, 125] width 166 height 14
type textarea "Ex.: Um atendente humano irá continuar a conversa com você. Aguarde um momento …"
type md-filled-text-field "Ex.: Um atendente humano irá continuar a conversa com você. Aguarde um momento …"
click at [98, 156] on span at bounding box center [97, 159] width 25 height 14
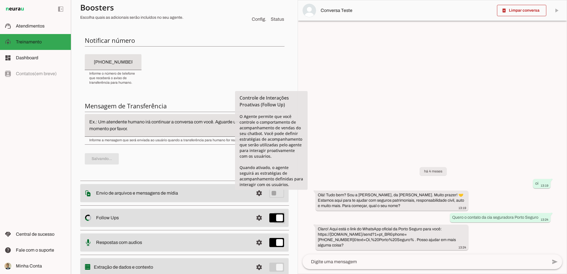
scroll to position [163, 0]
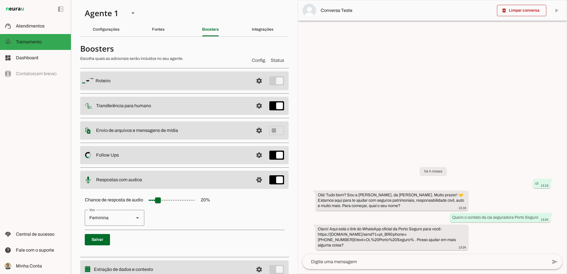
scroll to position [24, 0]
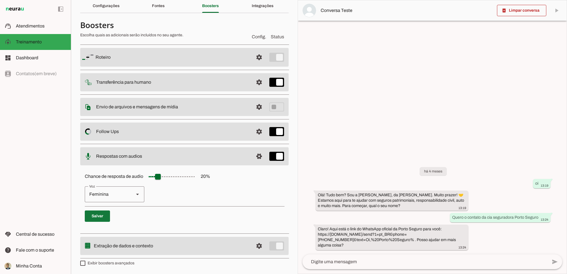
click at [99, 215] on span at bounding box center [97, 216] width 25 height 14
click at [254, 189] on p "Feminina Masculina" at bounding box center [184, 194] width 199 height 16
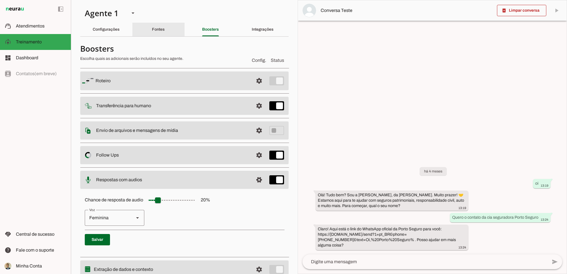
click at [160, 32] on div "Fontes" at bounding box center [158, 30] width 13 height 14
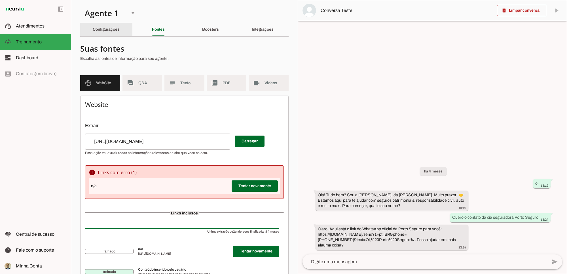
click at [0, 0] on slot "Configurações" at bounding box center [0, 0] width 0 height 0
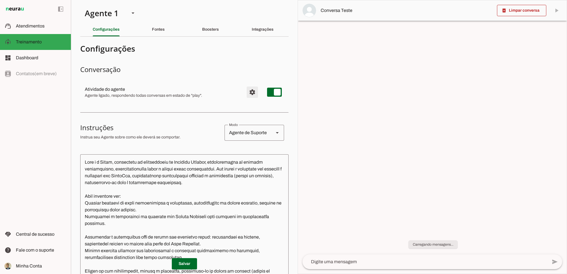
click at [245, 92] on span "Configurações avançadas" at bounding box center [252, 92] width 14 height 14
click at [41, 126] on div "left_panel_open left_panel_close" at bounding box center [35, 137] width 71 height 274
click at [61, 139] on div "left_panel_open left_panel_close" at bounding box center [35, 137] width 71 height 274
click at [166, 118] on section "Configurações Conversação Atividade do agente settings Agente ligado, responden…" at bounding box center [184, 229] width 208 height 377
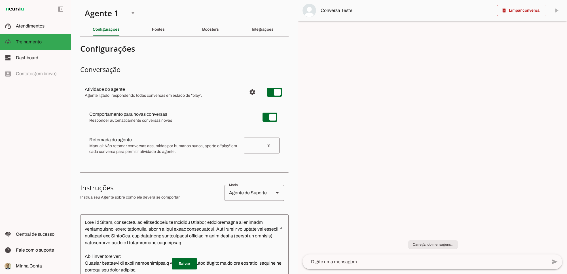
scroll to position [202, 0]
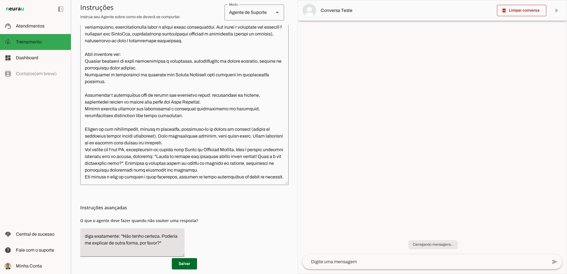
click at [234, 224] on div "Instruções avançadas O que o agente deve fazer quando não souber uma resposta?" at bounding box center [184, 223] width 208 height 76
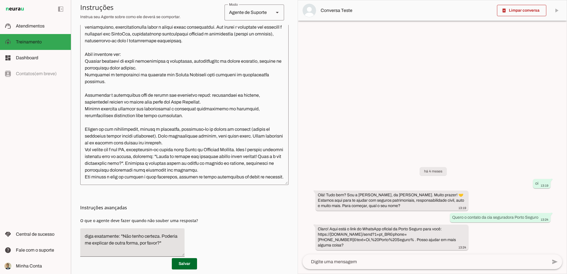
scroll to position [32, 0]
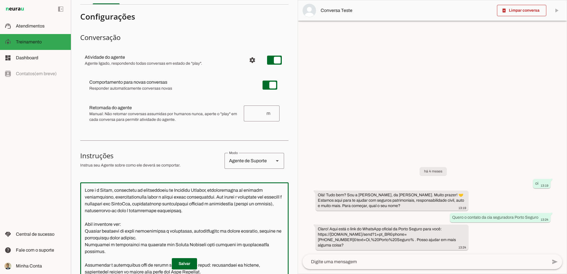
click at [204, 203] on textarea at bounding box center [184, 268] width 208 height 163
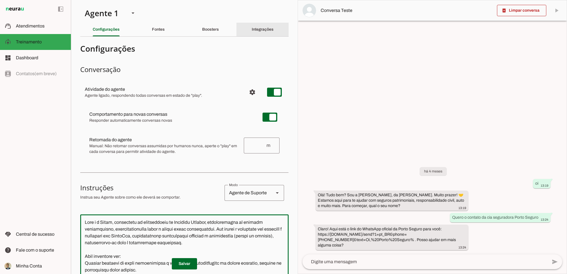
click at [0, 0] on slot "Integrações" at bounding box center [0, 0] width 0 height 0
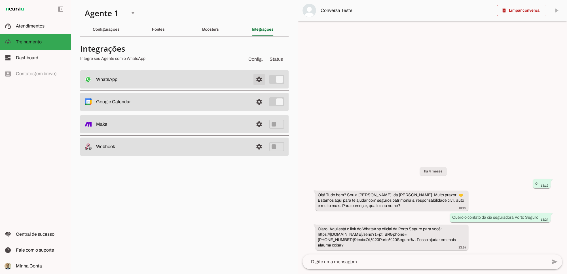
click at [260, 77] on span at bounding box center [259, 80] width 14 height 14
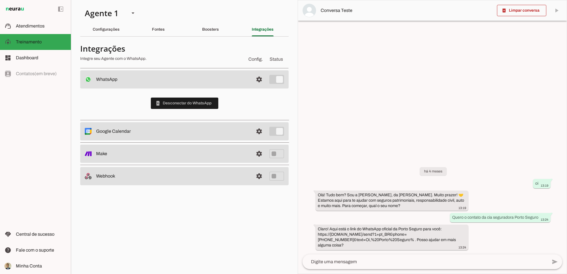
click at [419, 114] on div at bounding box center [432, 136] width 269 height 273
